Goal: Task Accomplishment & Management: Manage account settings

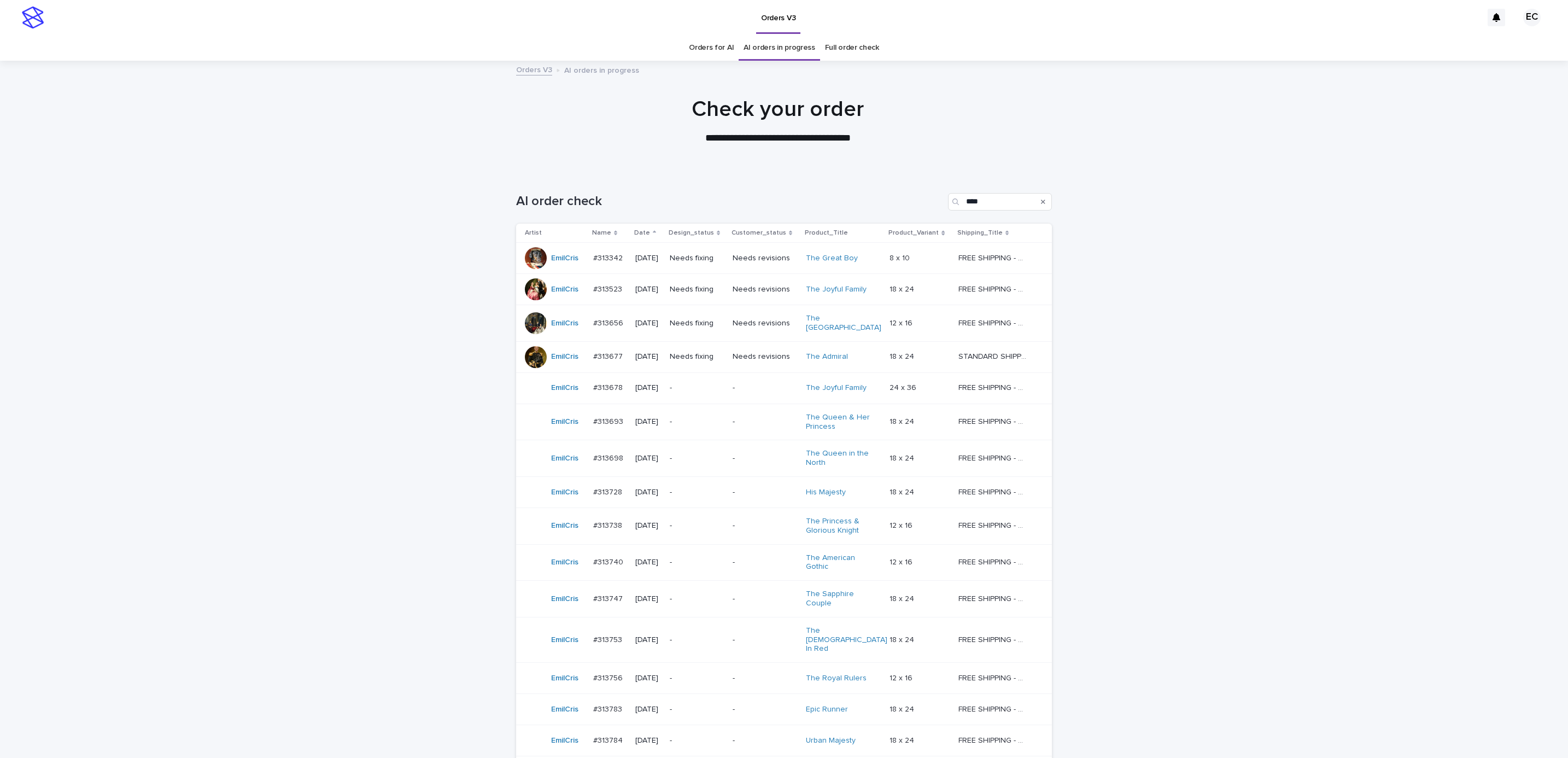
click at [724, 385] on p "-" at bounding box center [696, 388] width 54 height 9
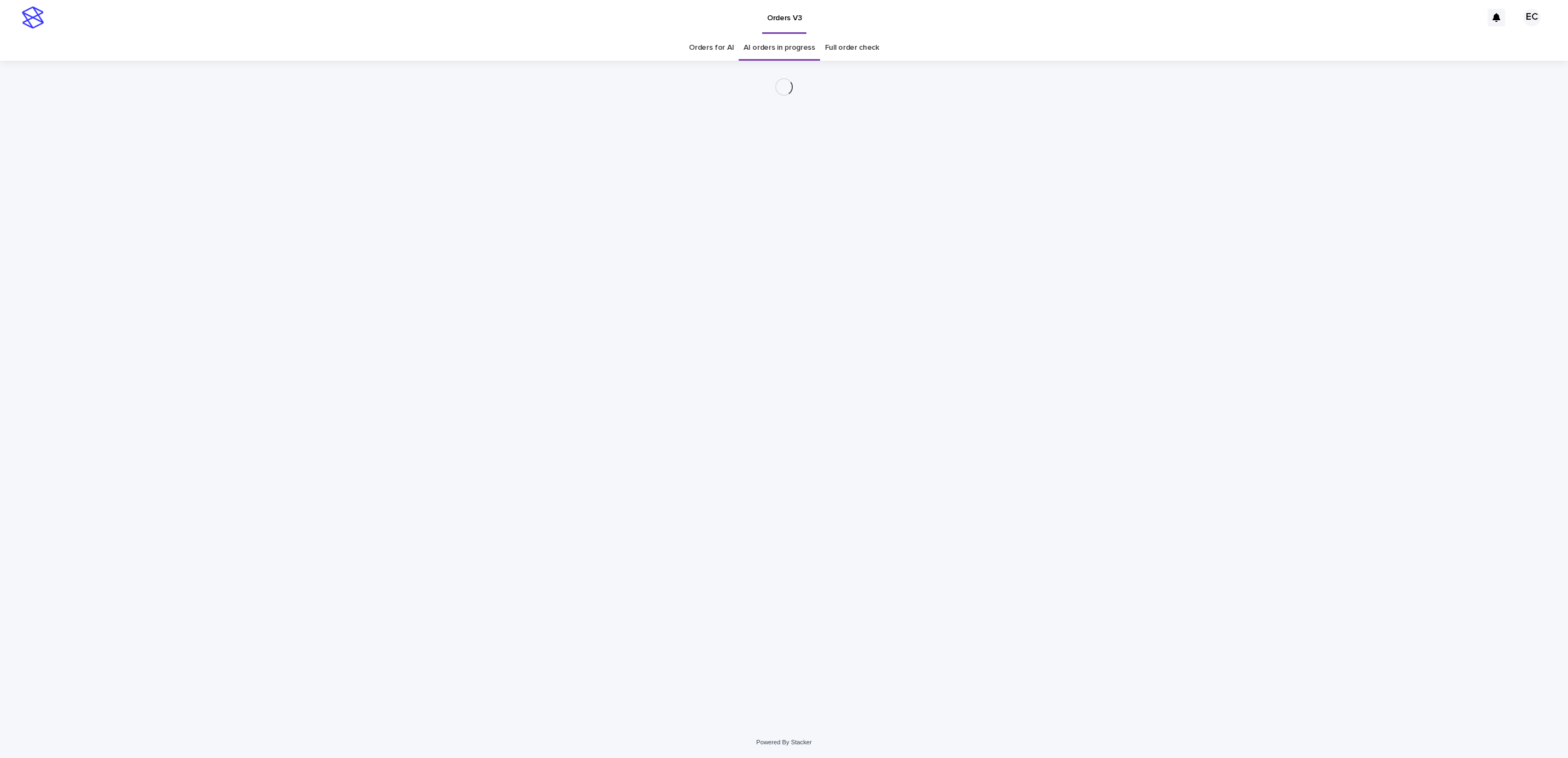
click at [1189, 373] on div "Loading... Saving… Loading... Saving…" at bounding box center [784, 394] width 1568 height 666
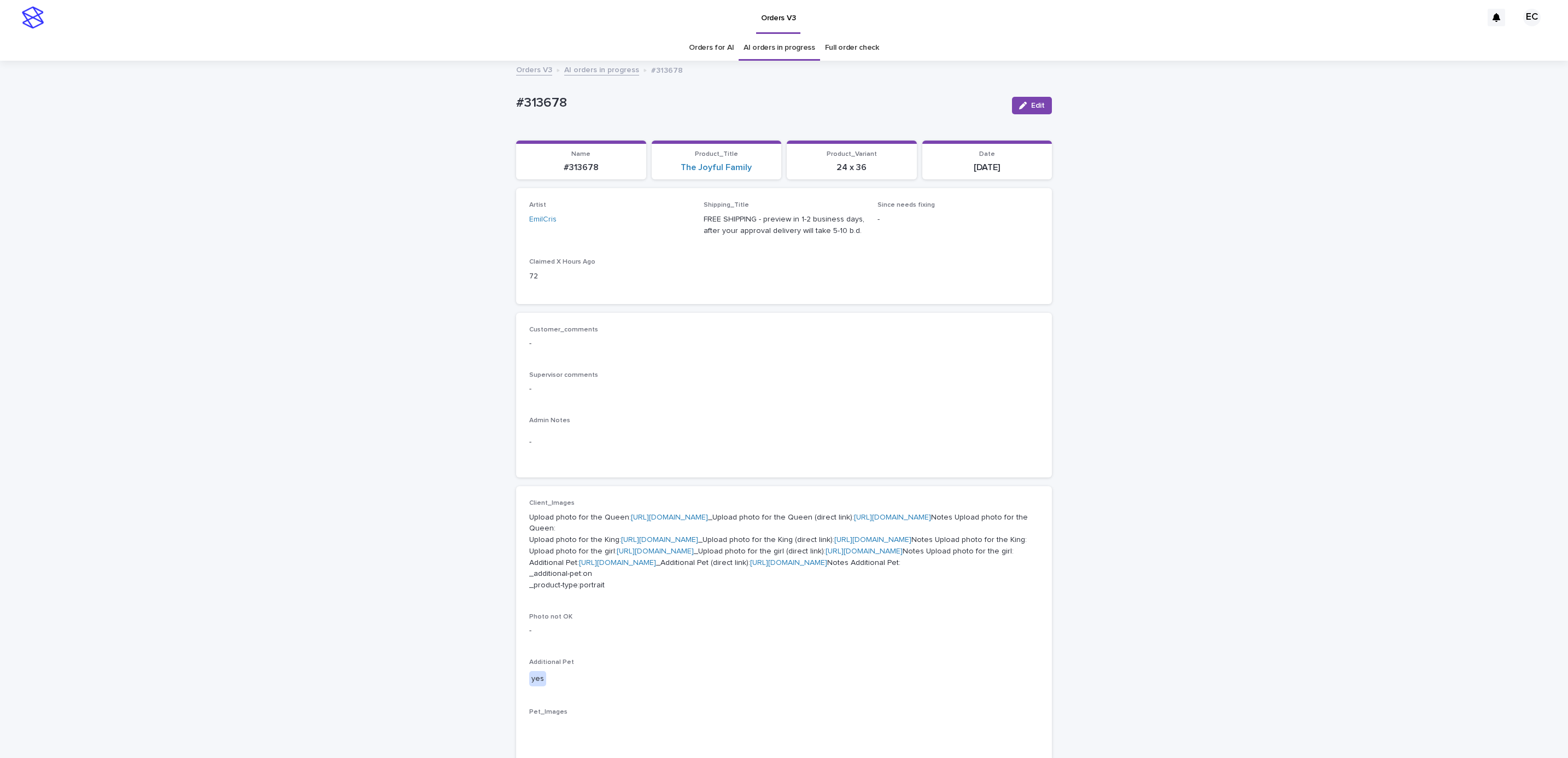
click at [1035, 110] on button "Edit" at bounding box center [1032, 105] width 40 height 18
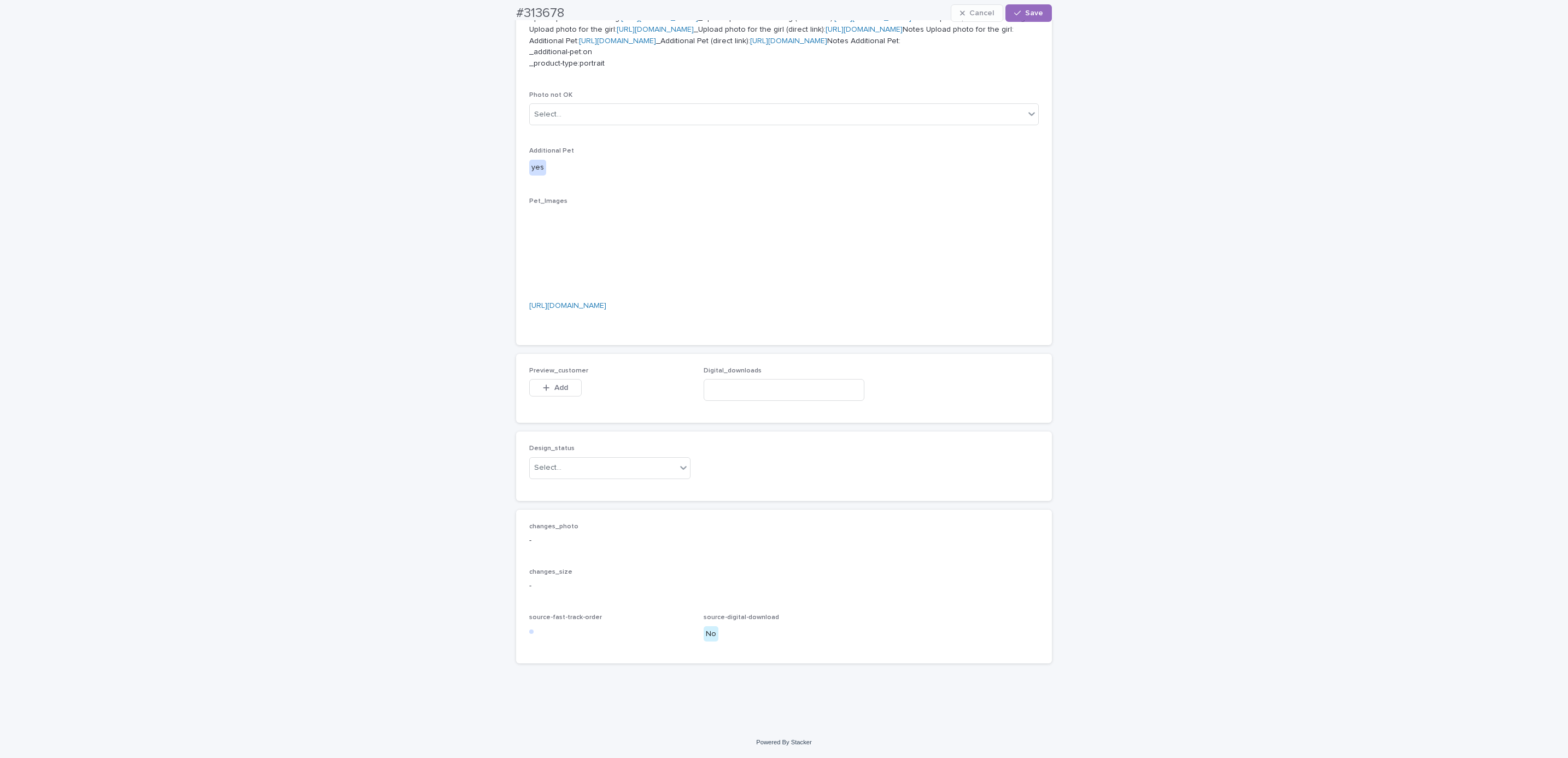
scroll to position [749, 0]
click at [562, 379] on button "Add" at bounding box center [555, 387] width 52 height 18
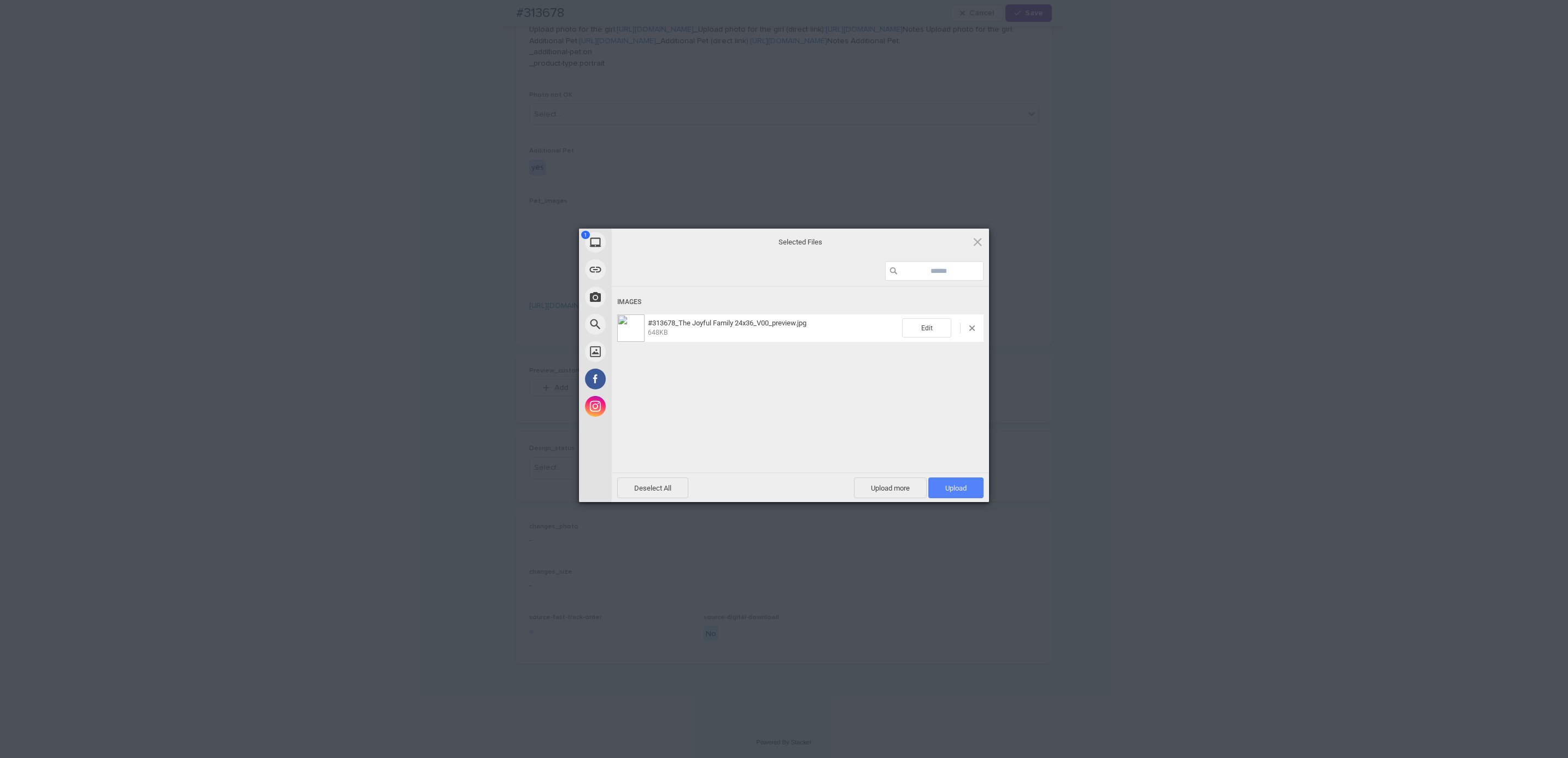
click at [945, 488] on span "Upload 1" at bounding box center [956, 488] width 21 height 8
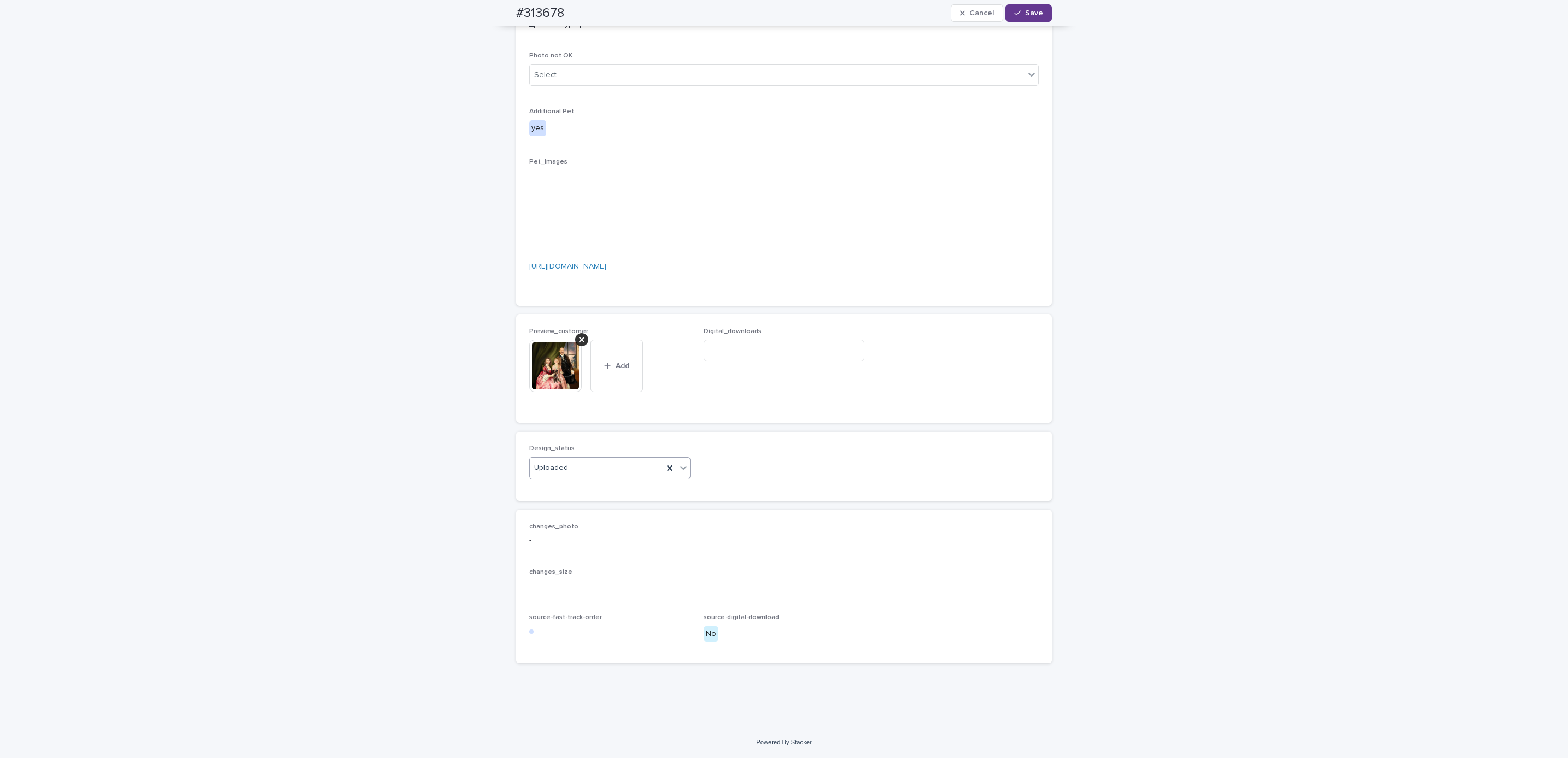
click at [1032, 10] on span "Save" at bounding box center [1034, 13] width 18 height 8
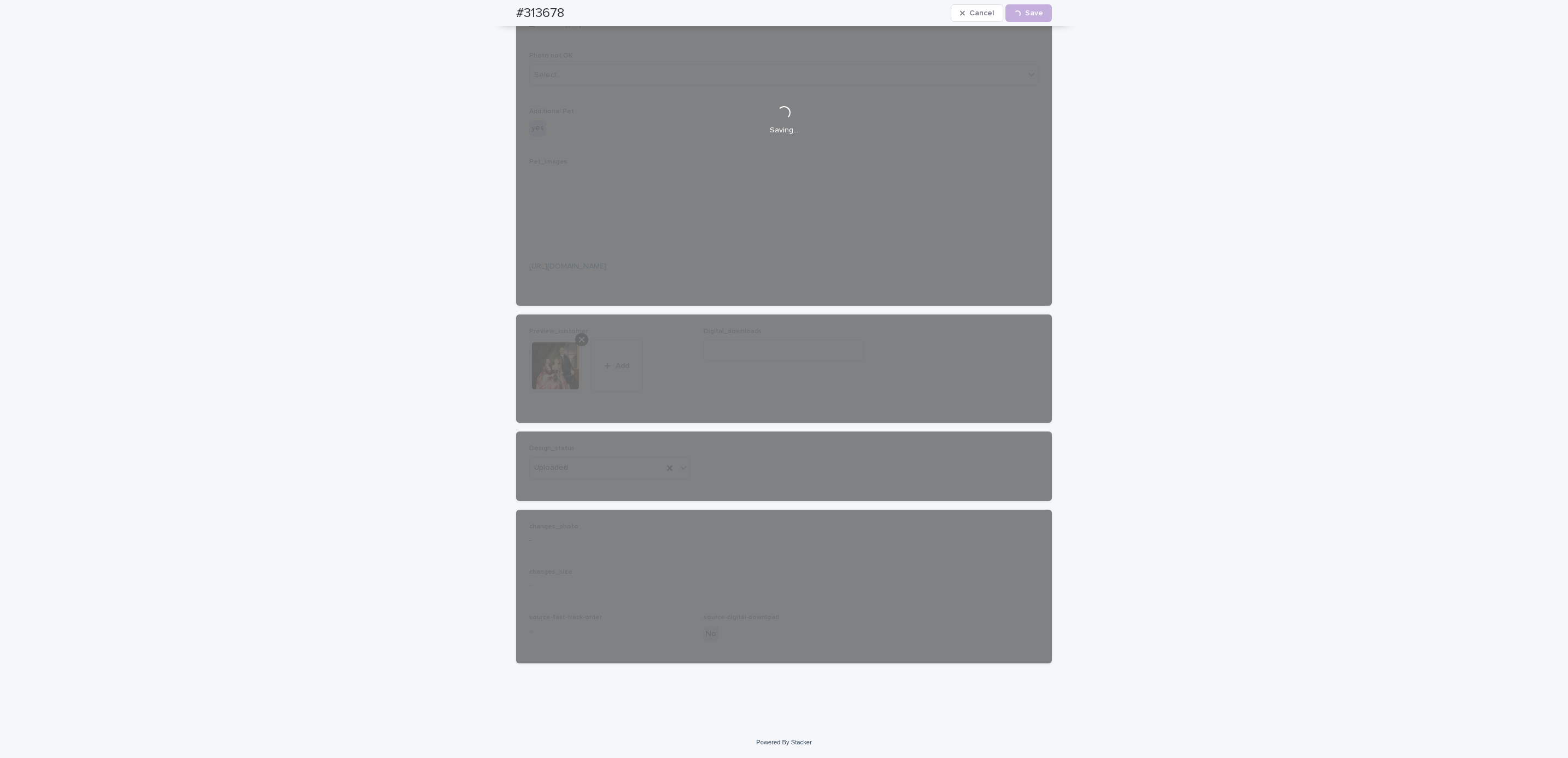
click at [501, 10] on div "#313678 Cancel Loading... Save" at bounding box center [784, 13] width 588 height 26
click at [586, 9] on div "#313678 Cancel Loading... Save" at bounding box center [784, 13] width 536 height 26
copy h2 "#313678"
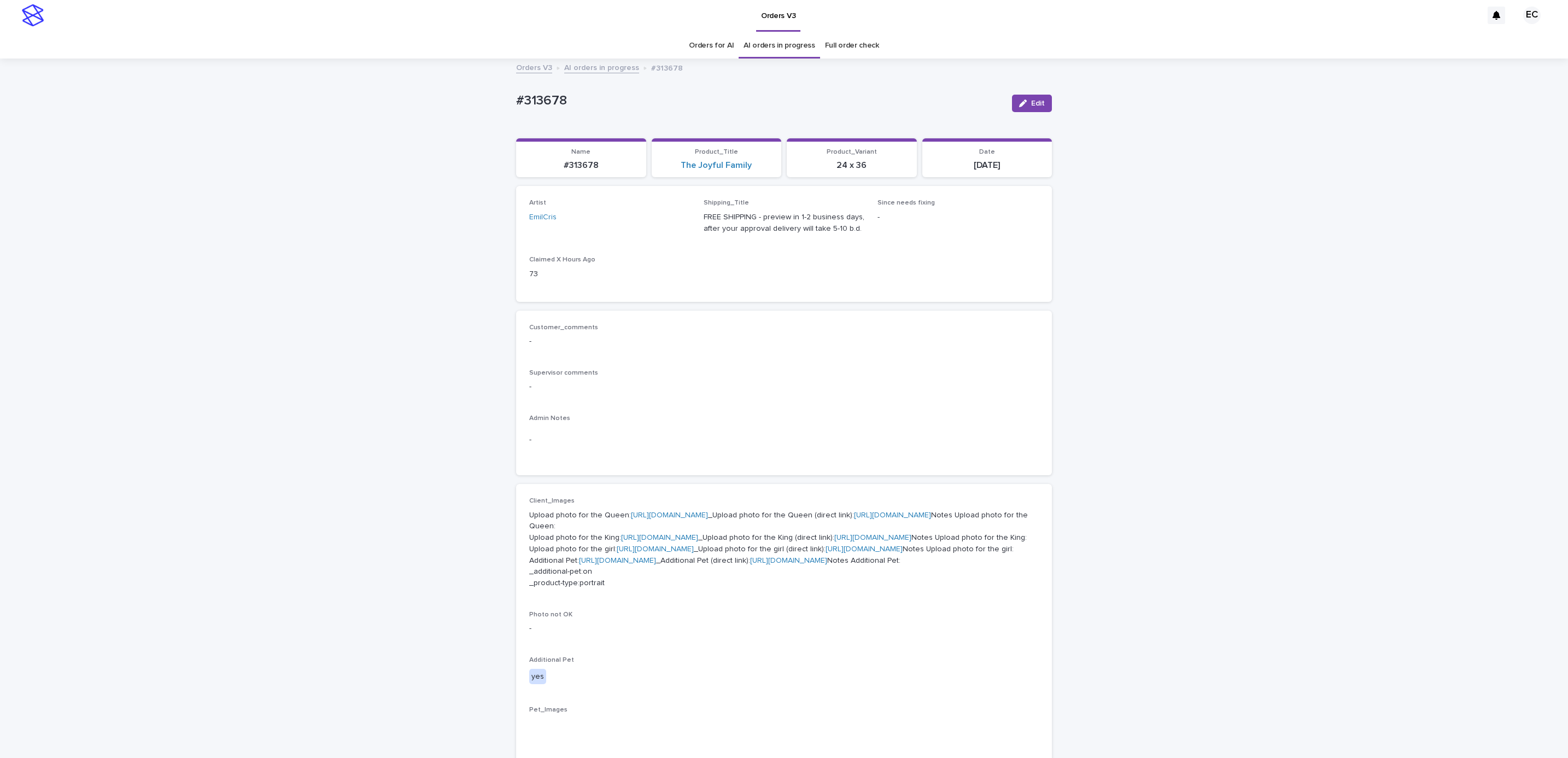
scroll to position [0, 0]
click at [225, 173] on div "Loading... Saving… Loading... Saving… #313678 Edit #313678 Edit Sorry, there wa…" at bounding box center [784, 661] width 1568 height 1199
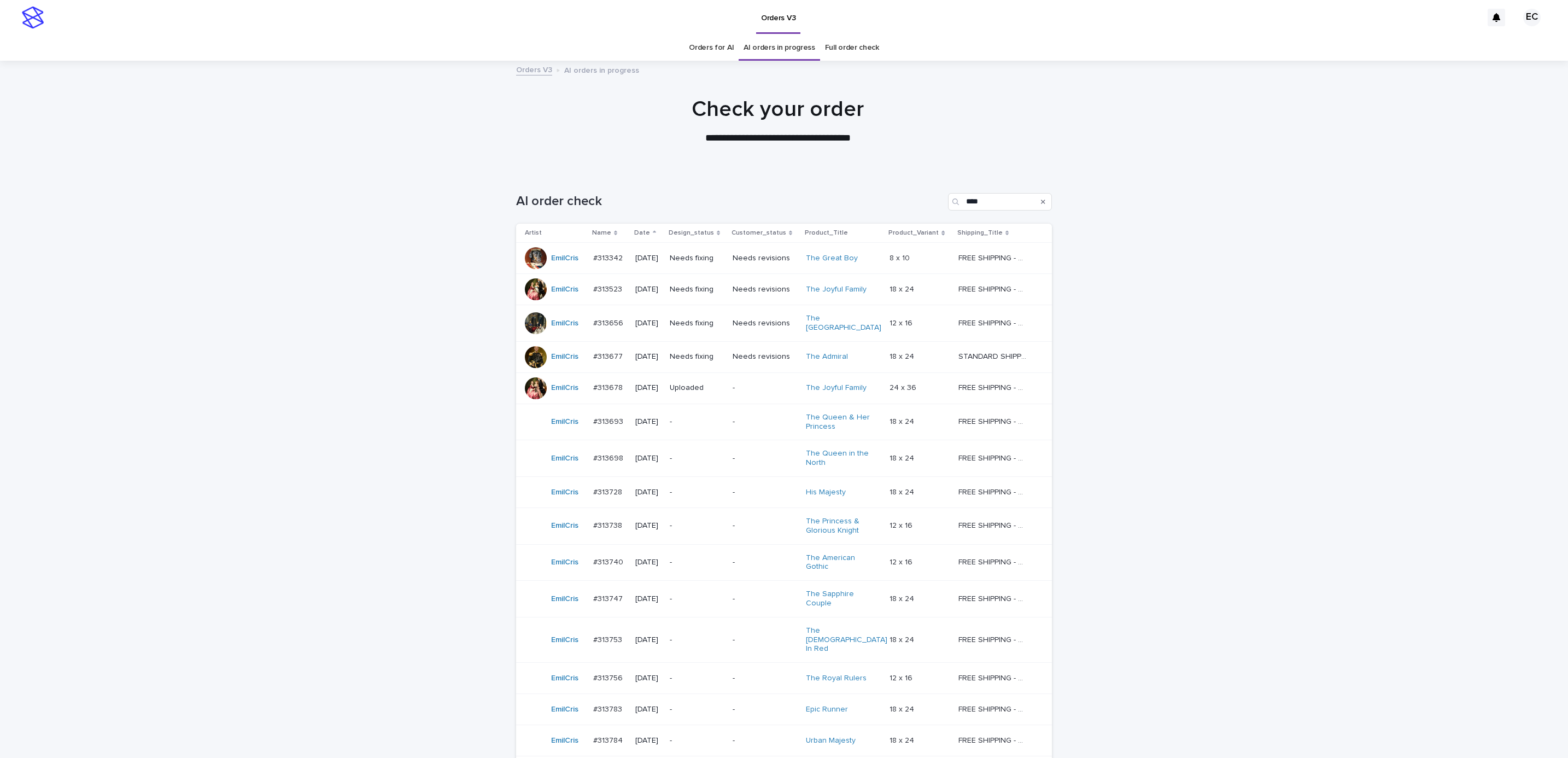
scroll to position [35, 0]
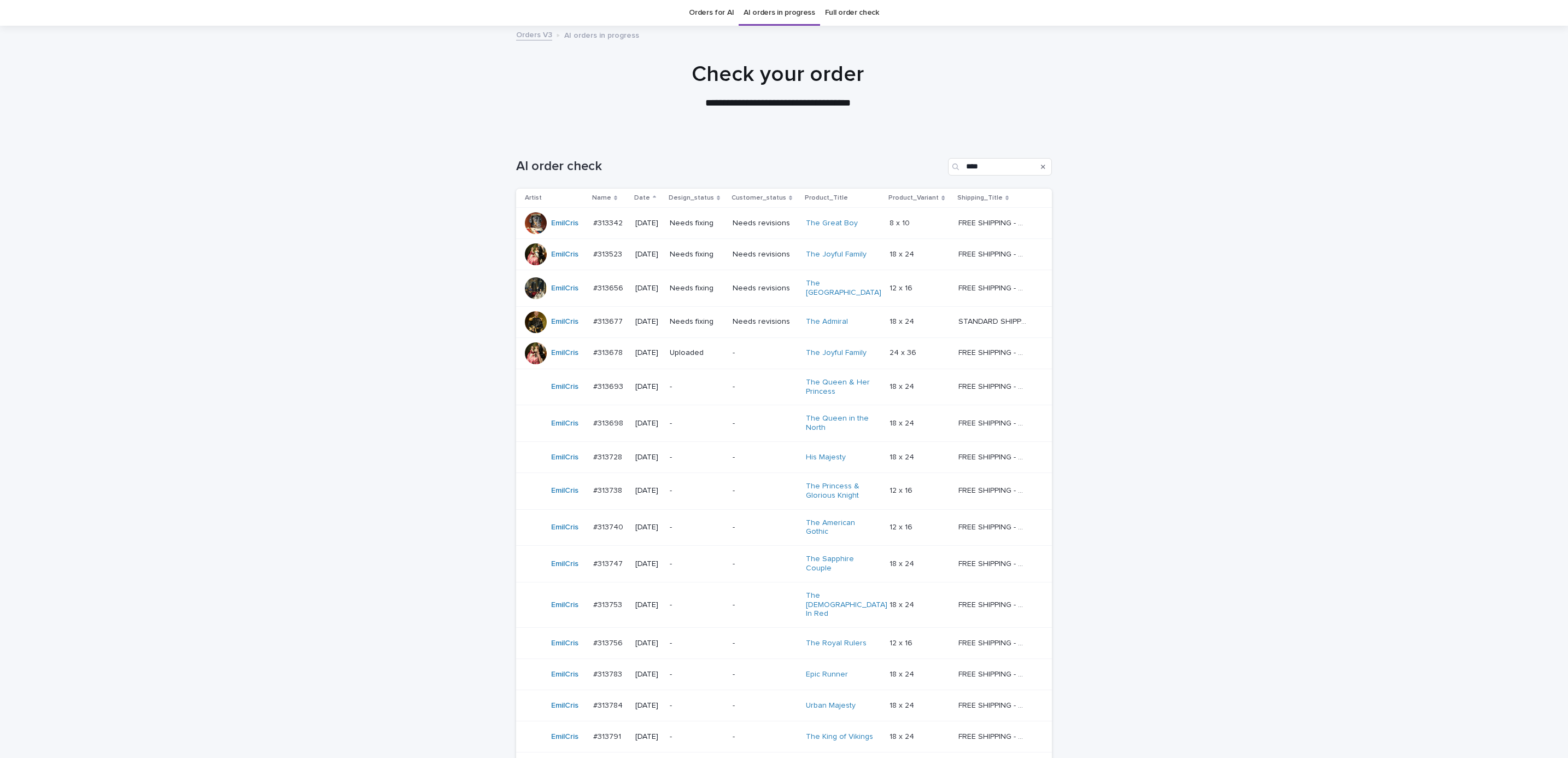
click at [686, 317] on p "Needs fixing" at bounding box center [696, 321] width 54 height 9
click at [712, 286] on p "Needs fixing" at bounding box center [696, 288] width 54 height 9
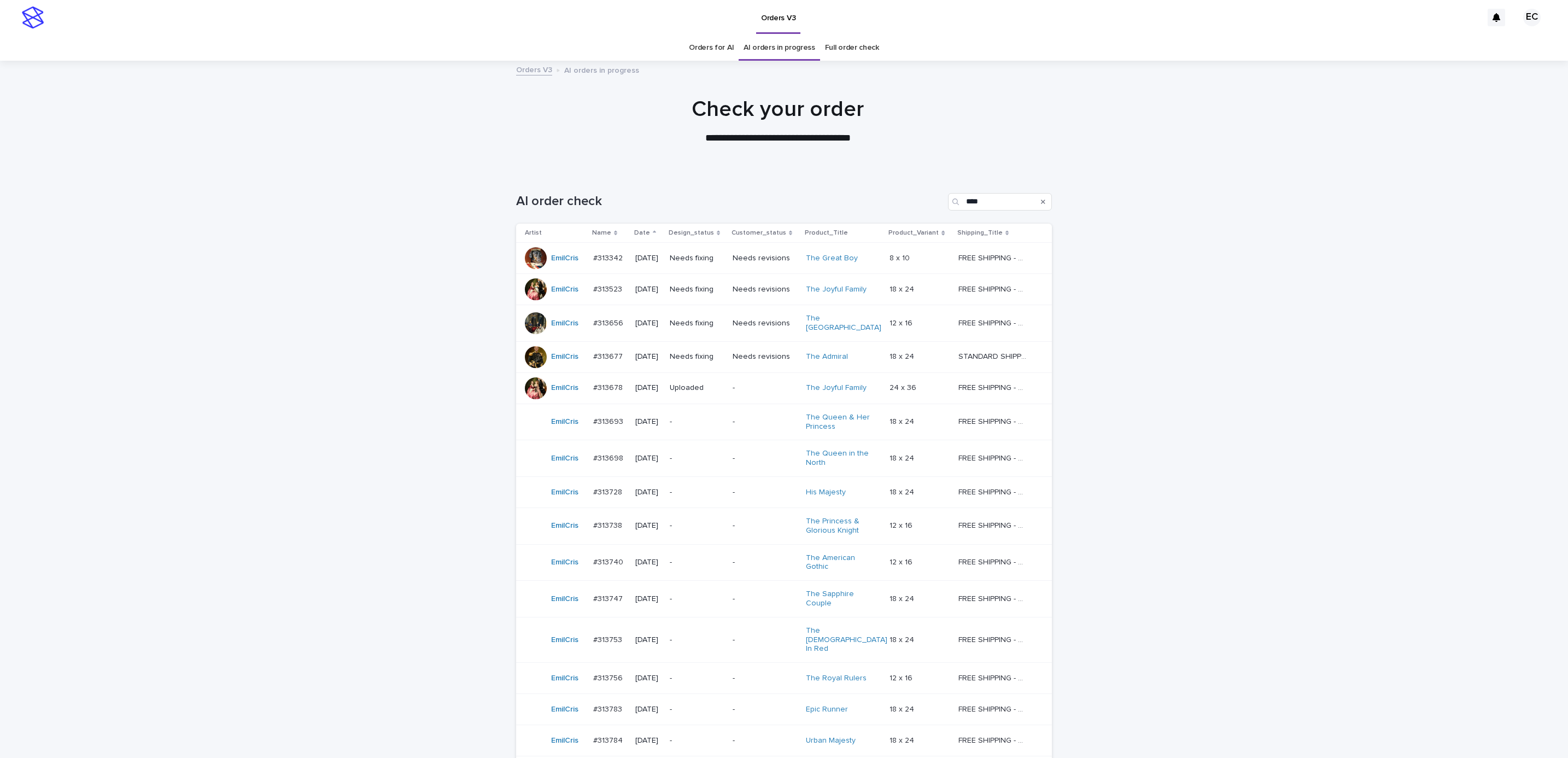
scroll to position [35, 0]
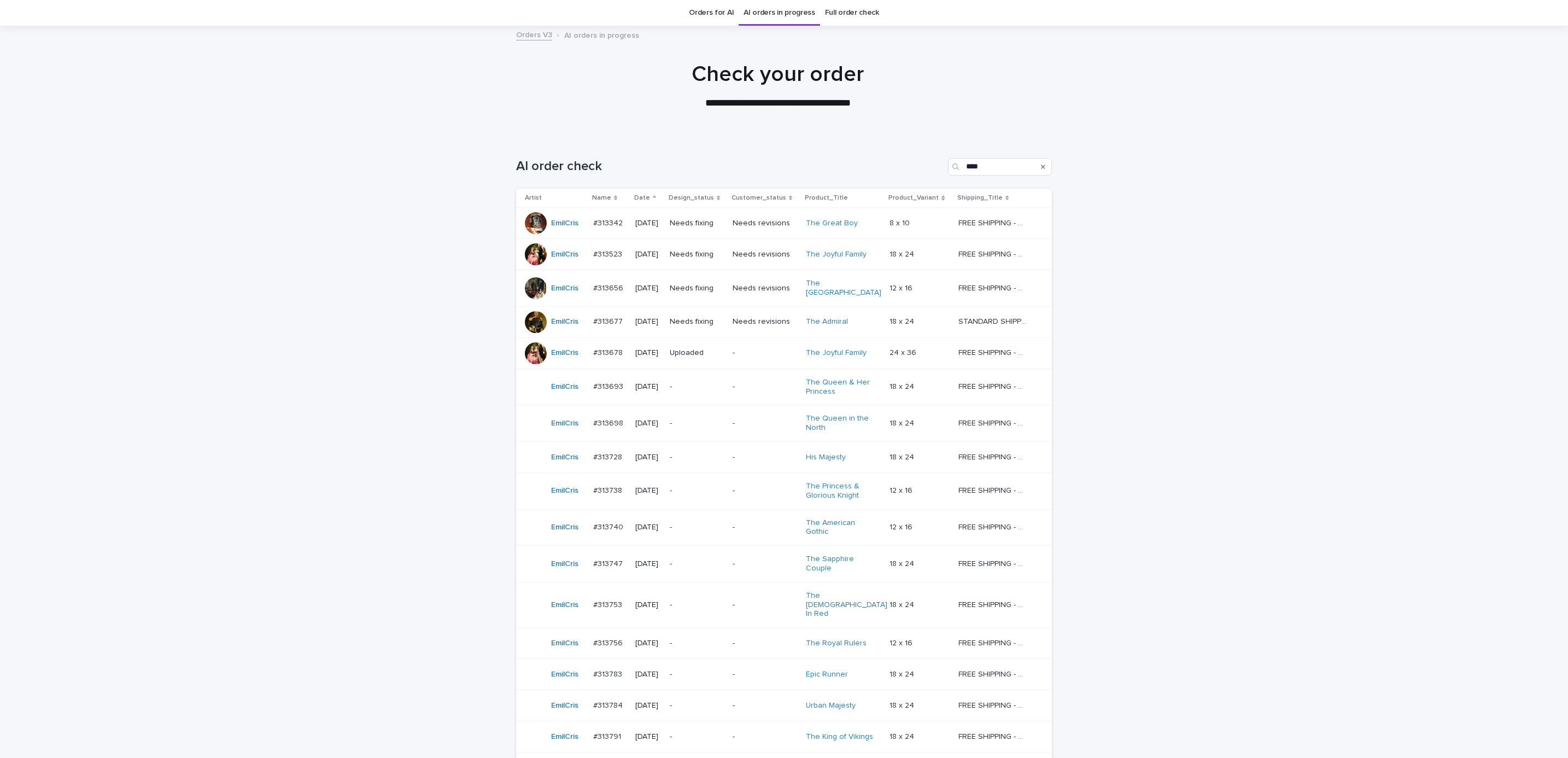
click at [717, 259] on p "Needs fixing" at bounding box center [696, 254] width 54 height 9
click at [679, 293] on div "Needs fixing" at bounding box center [696, 289] width 54 height 18
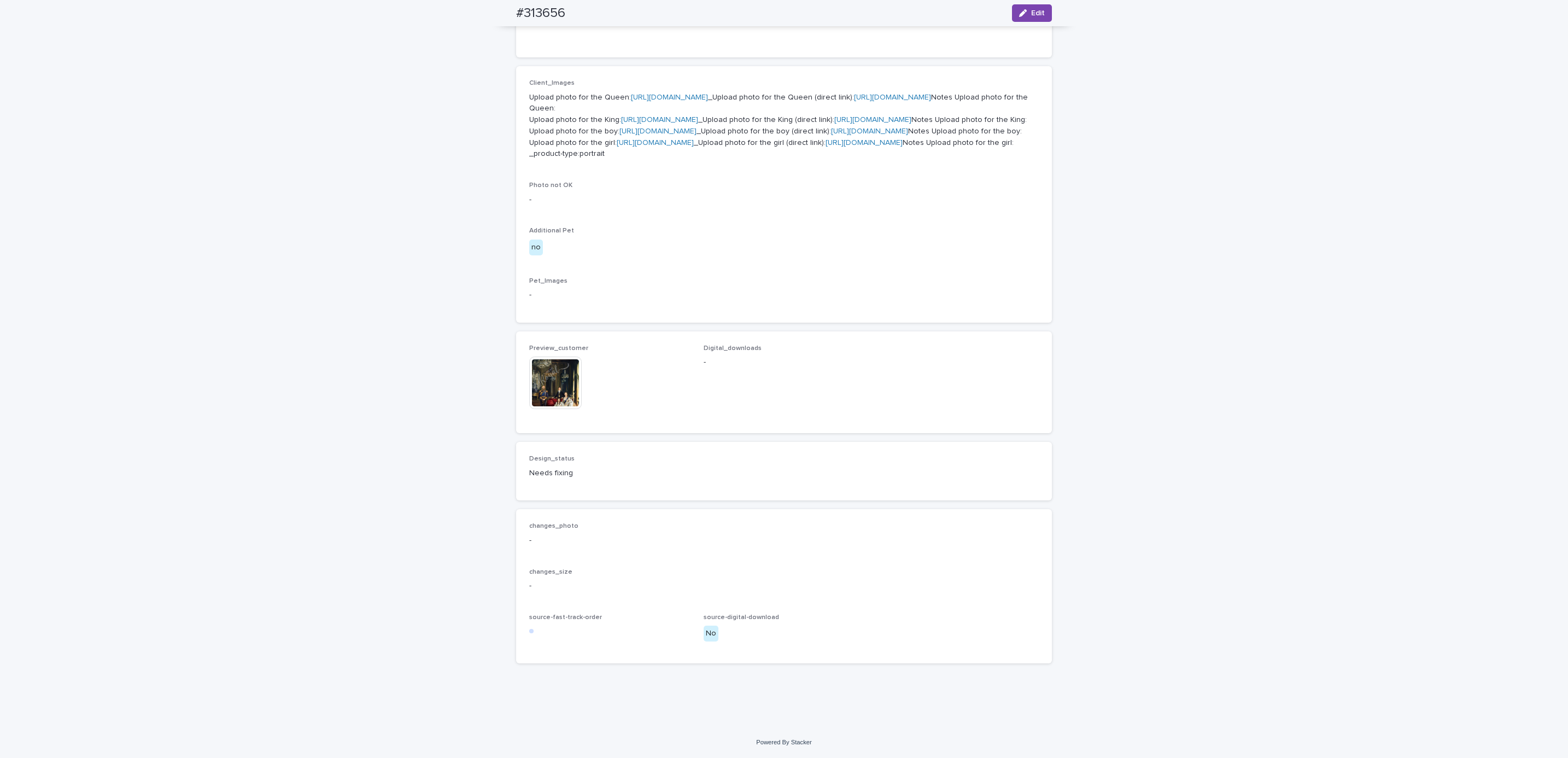
scroll to position [636, 0]
click at [1037, 22] on div "#313656 Edit" at bounding box center [784, 13] width 536 height 26
click at [1023, 16] on div "button" at bounding box center [1025, 13] width 12 height 8
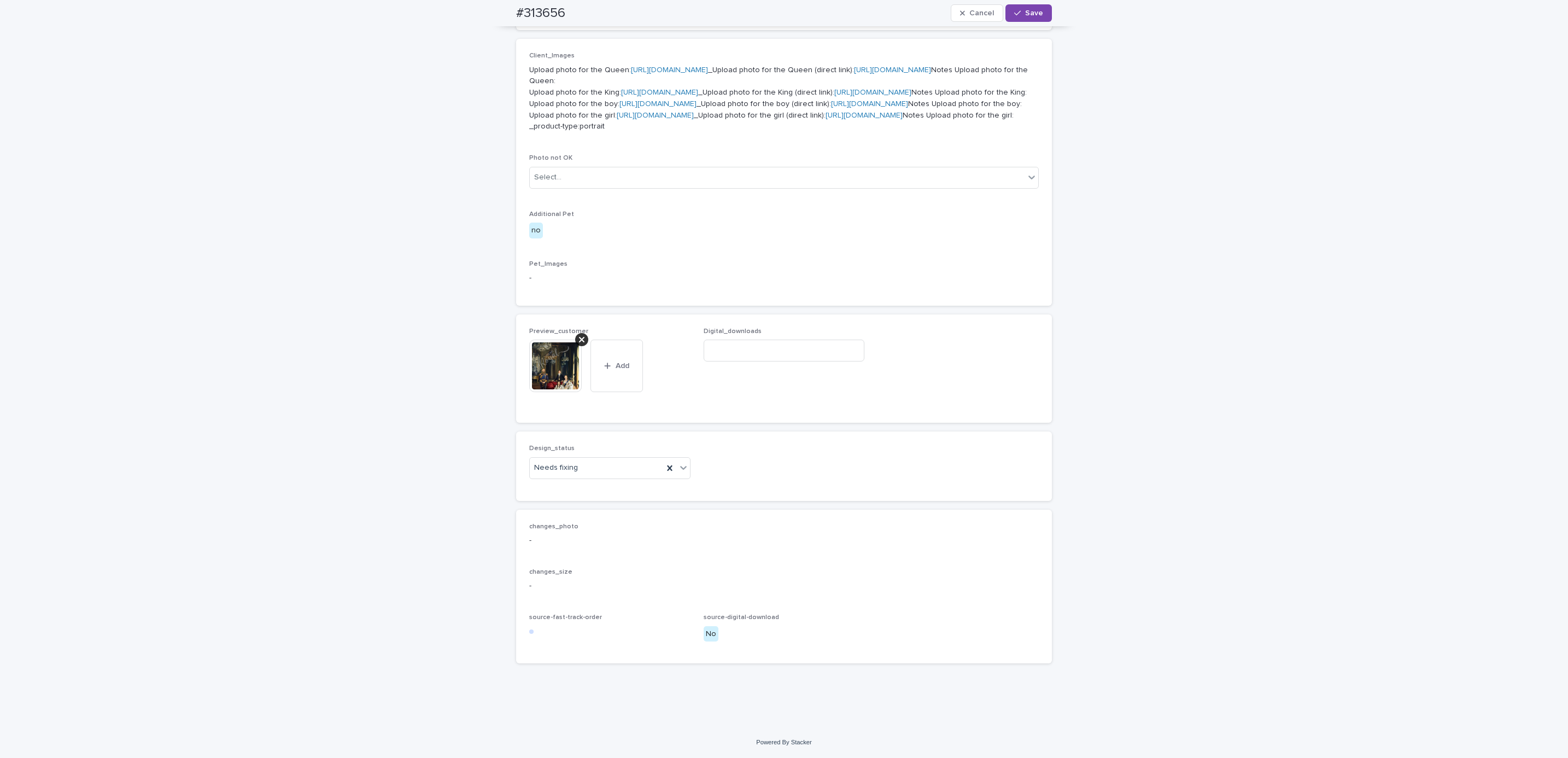
click at [579, 346] on div at bounding box center [582, 340] width 13 height 13
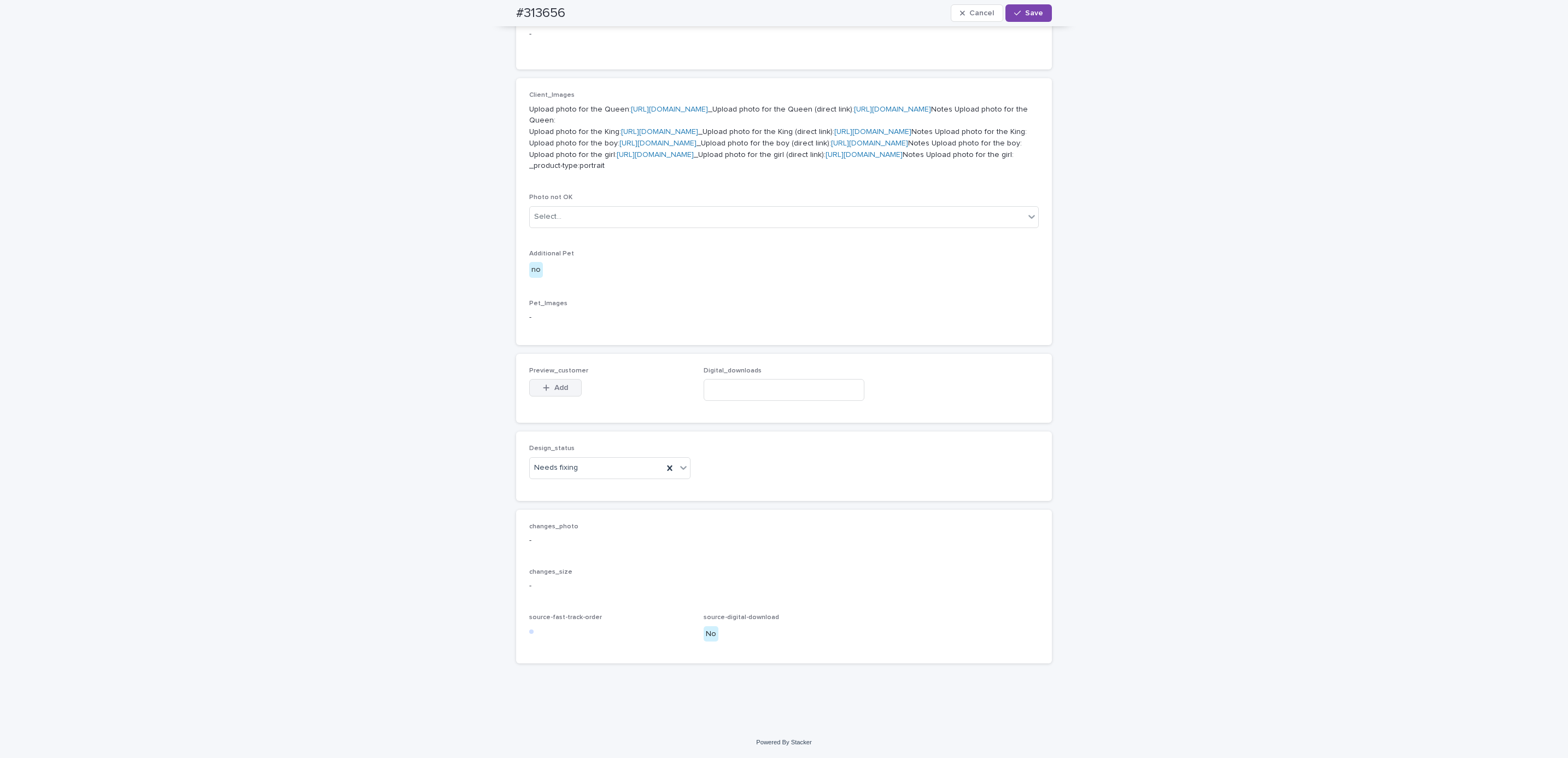
click at [566, 392] on button "Add" at bounding box center [555, 387] width 52 height 18
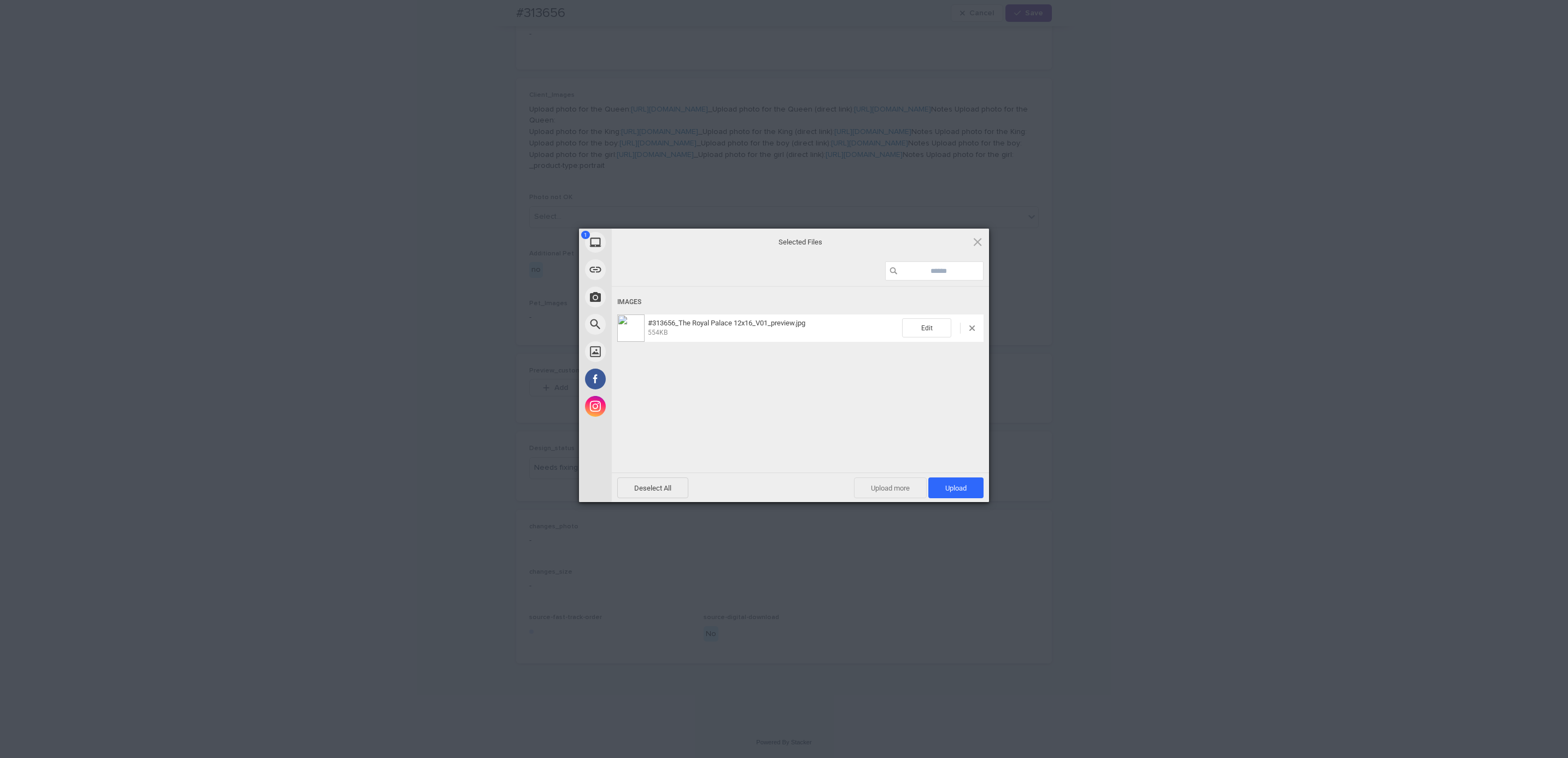
click at [945, 486] on span "Upload 1" at bounding box center [956, 488] width 21 height 8
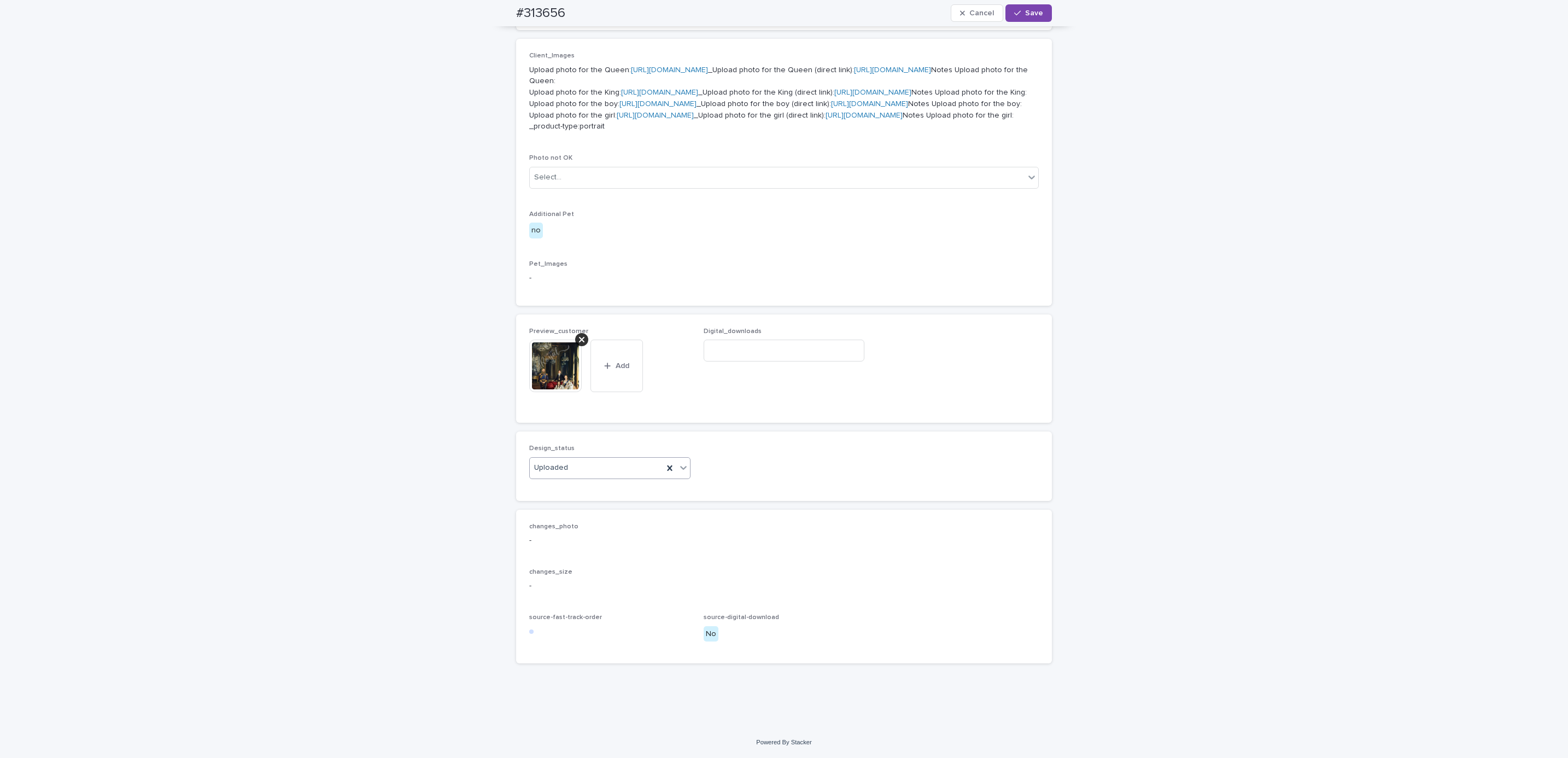
click at [1040, 15] on button "Save" at bounding box center [1029, 13] width 46 height 18
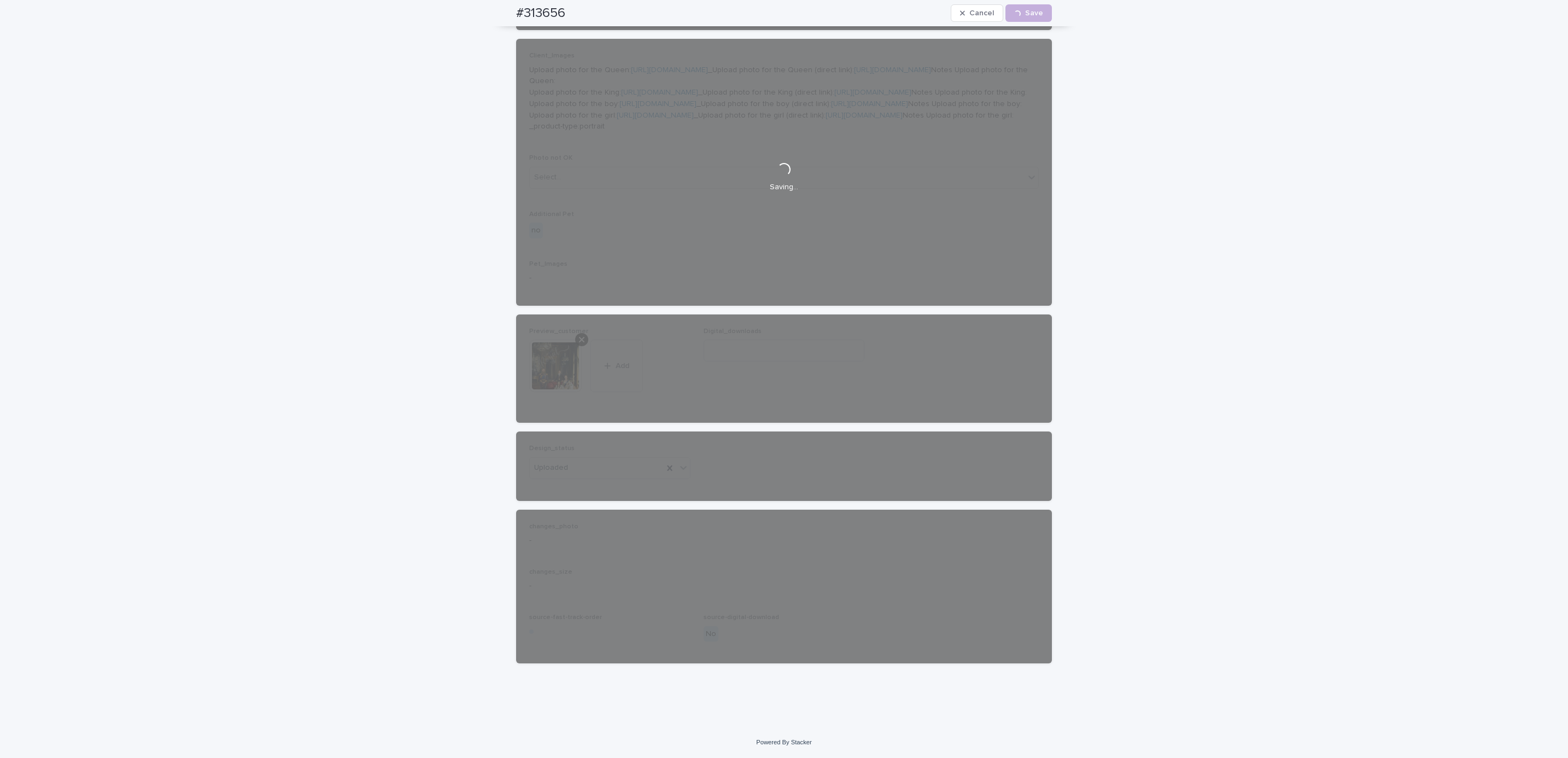
click at [494, 13] on div "#313656 Cancel Loading... Save" at bounding box center [784, 13] width 588 height 26
click at [575, 17] on div "#313656 Cancel Loading... Save" at bounding box center [784, 13] width 536 height 26
copy h2 "#313656"
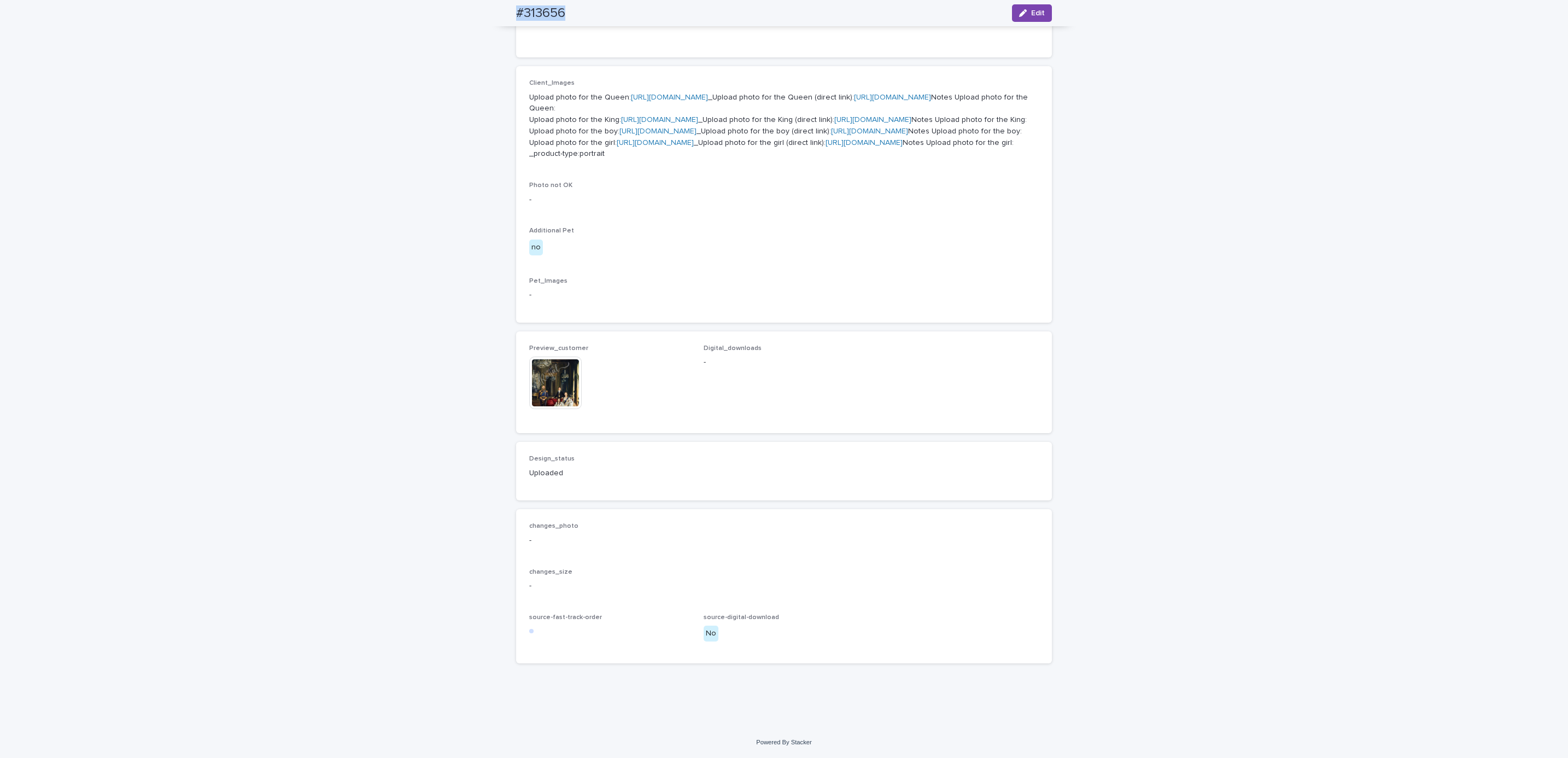
scroll to position [630, 0]
click at [237, 145] on div "Loading... Saving… Loading... Saving… #313656 Edit #313656 Edit Sorry, there wa…" at bounding box center [784, 184] width 1568 height 1085
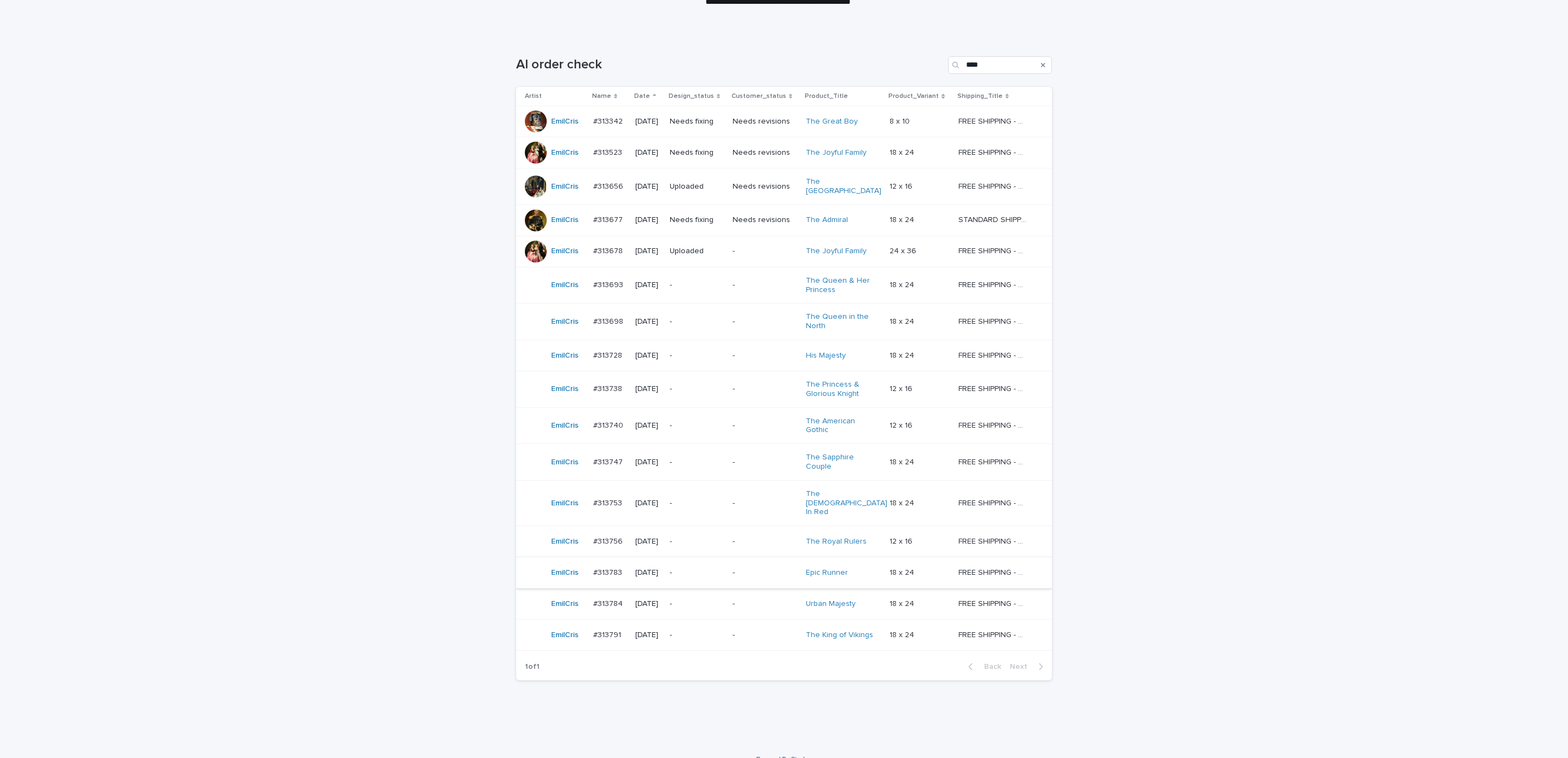
scroll to position [138, 0]
